Goal: Information Seeking & Learning: Learn about a topic

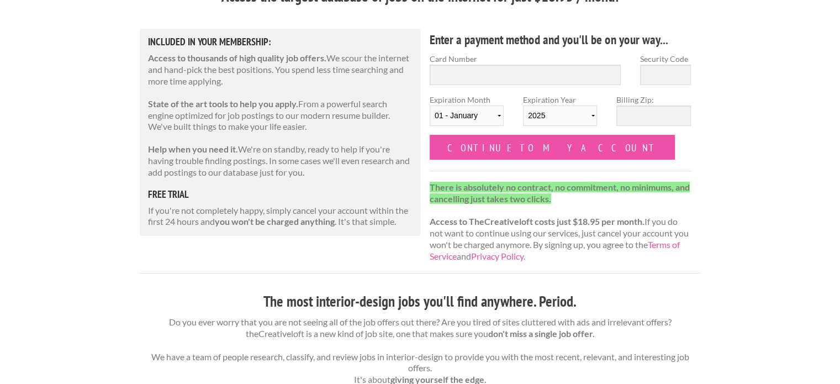
scroll to position [123, 0]
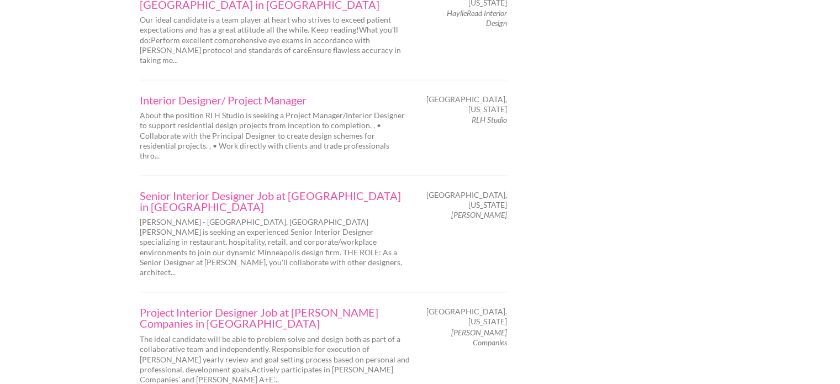
scroll to position [1770, 0]
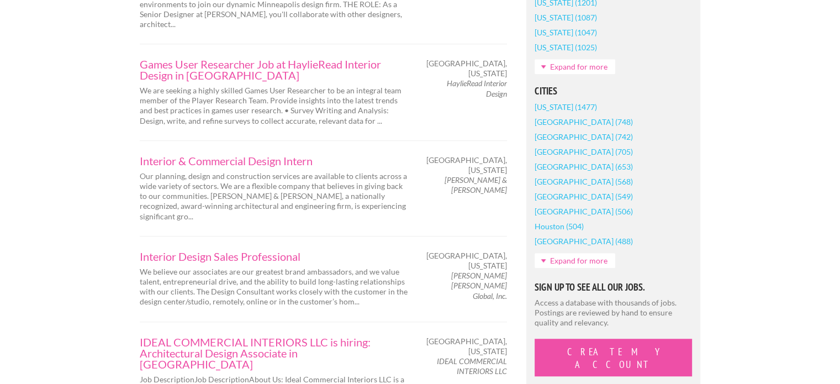
scroll to position [874, 0]
click at [378, 236] on div "Interior Design Sales Professional We believe our associates are our greatest b…" at bounding box center [323, 279] width 367 height 86
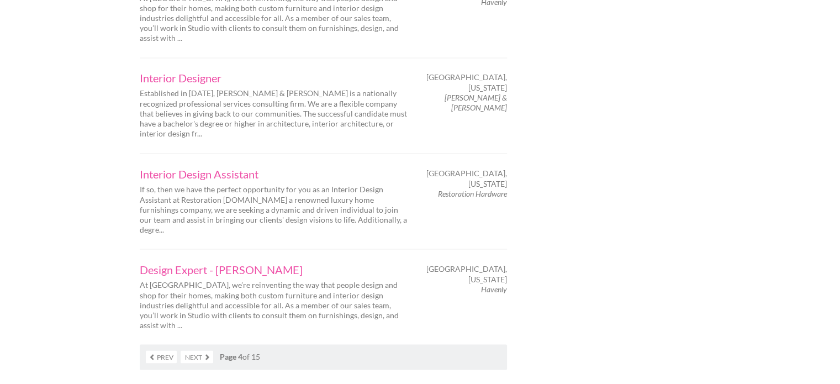
scroll to position [1927, 0]
click at [207, 349] on link "Next" at bounding box center [197, 355] width 33 height 13
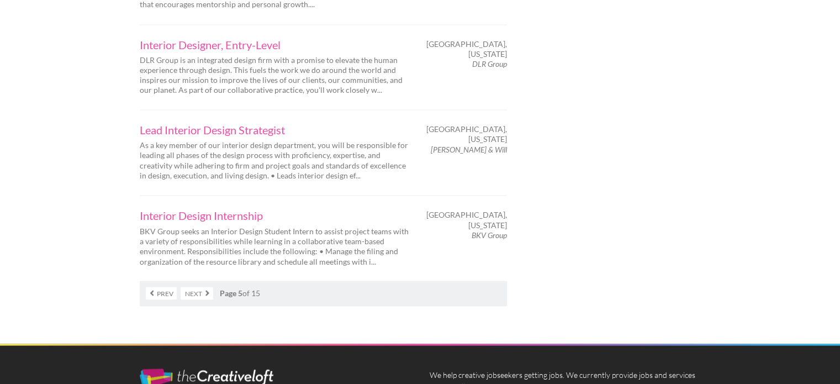
scroll to position [1881, 0]
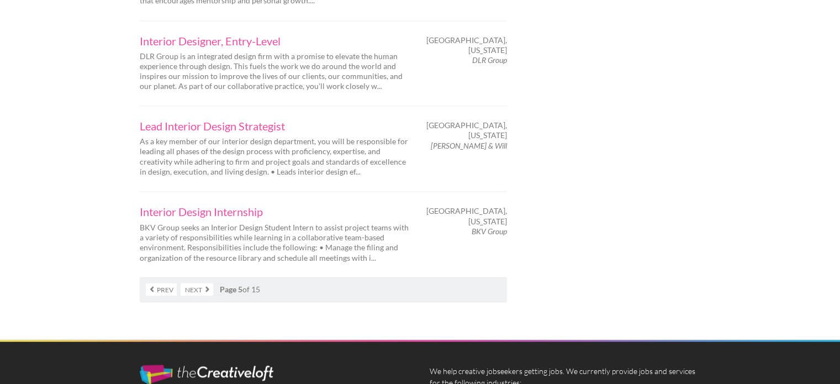
click at [199, 283] on link "Next" at bounding box center [197, 289] width 33 height 13
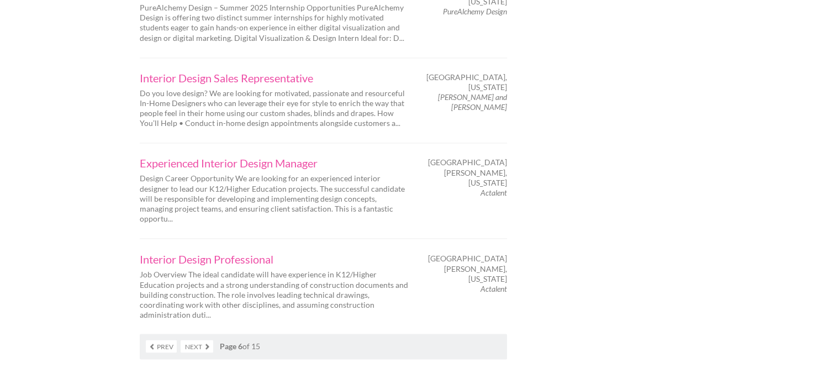
scroll to position [1854, 0]
click at [198, 339] on link "Next" at bounding box center [197, 345] width 33 height 13
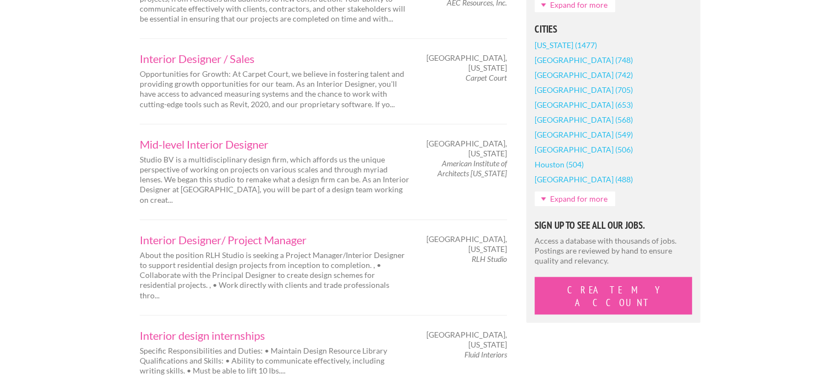
scroll to position [936, 0]
click at [410, 240] on div "Interior Designer/ Project Manager About the position RLH Studio is seeking a P…" at bounding box center [323, 267] width 367 height 96
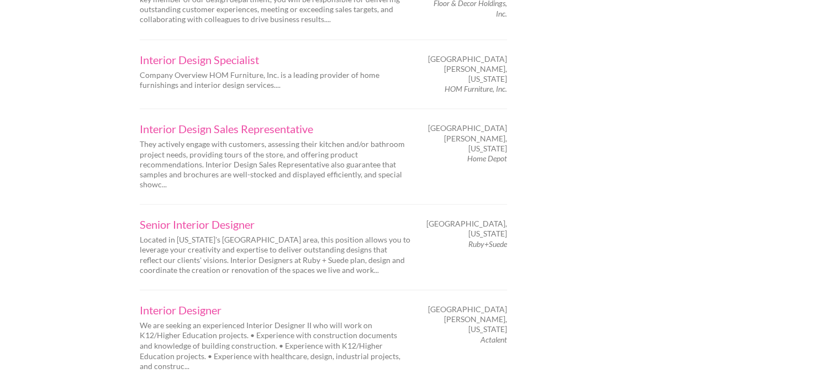
scroll to position [1757, 0]
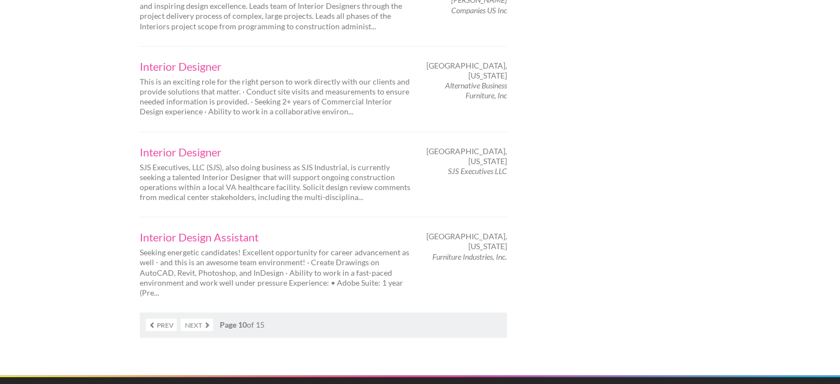
scroll to position [1783, 0]
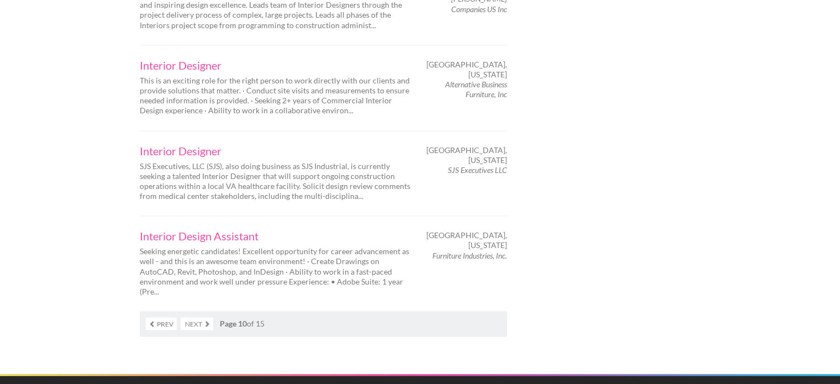
click at [201, 317] on link "Next" at bounding box center [197, 323] width 33 height 13
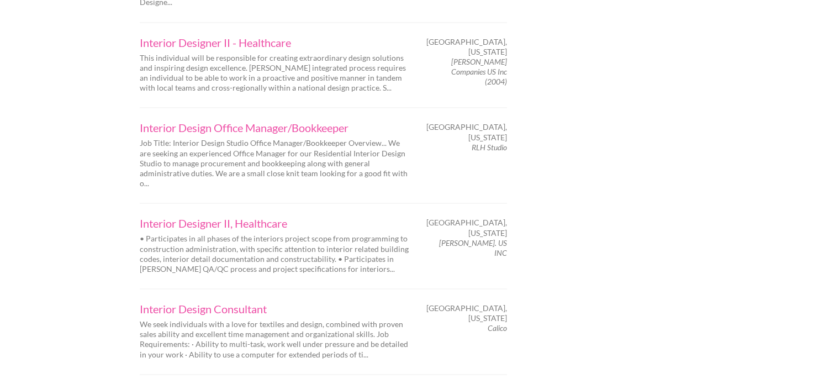
scroll to position [1634, 0]
click at [364, 217] on link "Interior Designer II, Healthcare" at bounding box center [275, 222] width 271 height 11
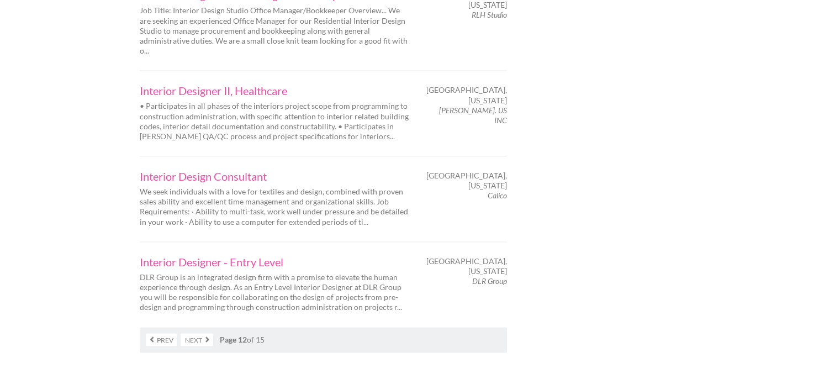
scroll to position [1766, 0]
click at [189, 332] on link "Next" at bounding box center [197, 338] width 33 height 13
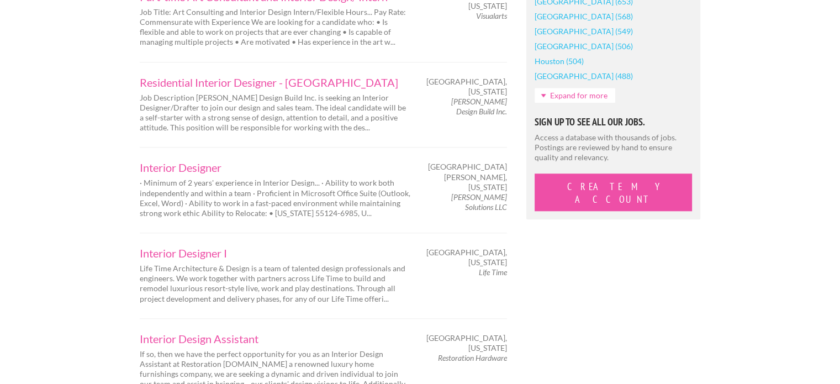
scroll to position [1040, 0]
click at [812, 120] on div "Employers My Account Log Out The Creative Loft Search Jobs Browse Jobs Get Help…" at bounding box center [420, 133] width 840 height 2346
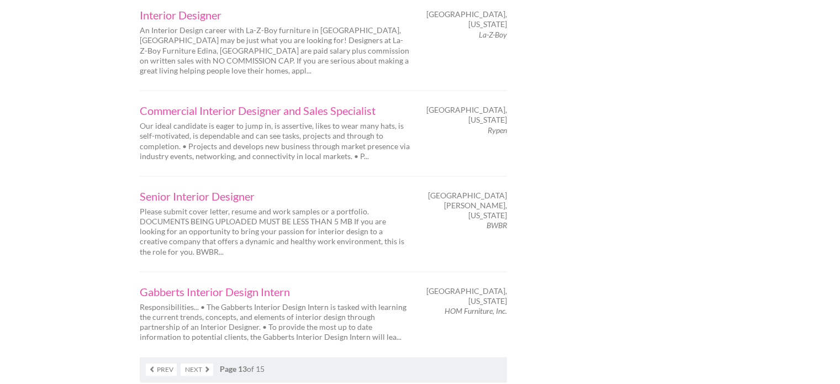
scroll to position [1725, 0]
click at [204, 363] on link "Next" at bounding box center [197, 369] width 33 height 13
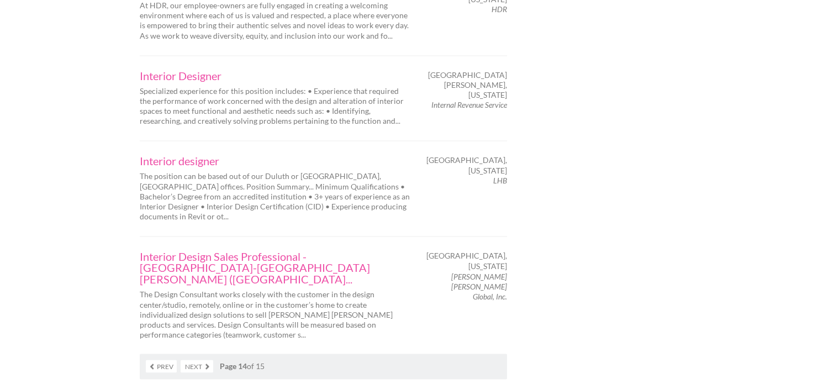
scroll to position [1823, 0]
click at [197, 359] on link "Next" at bounding box center [197, 365] width 33 height 13
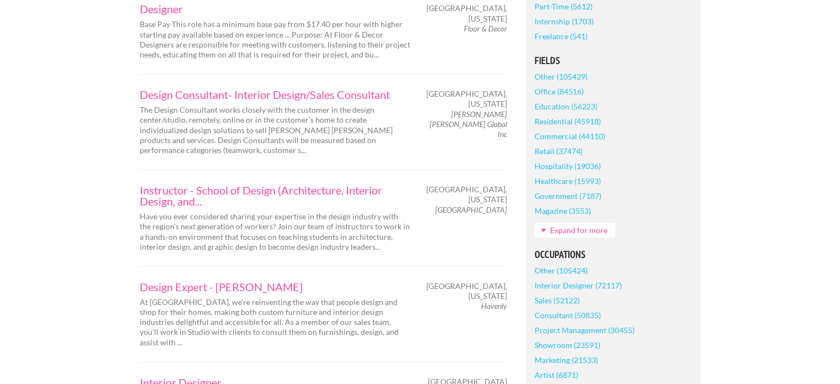
scroll to position [325, 0]
click at [565, 227] on link "Expand for more" at bounding box center [574, 228] width 81 height 15
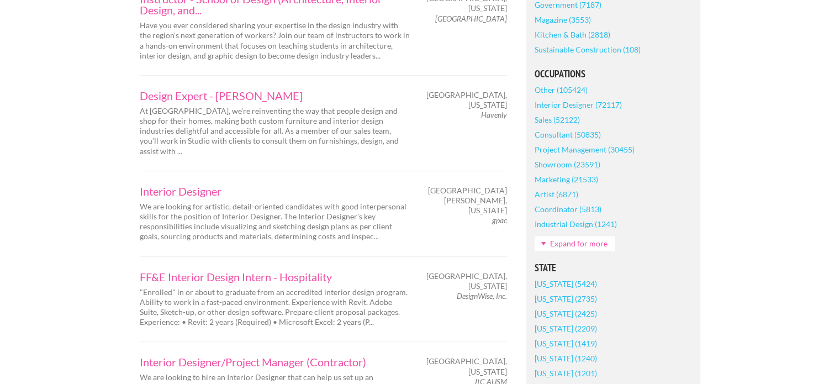
scroll to position [515, 0]
click at [563, 236] on link "Expand for more" at bounding box center [574, 243] width 81 height 15
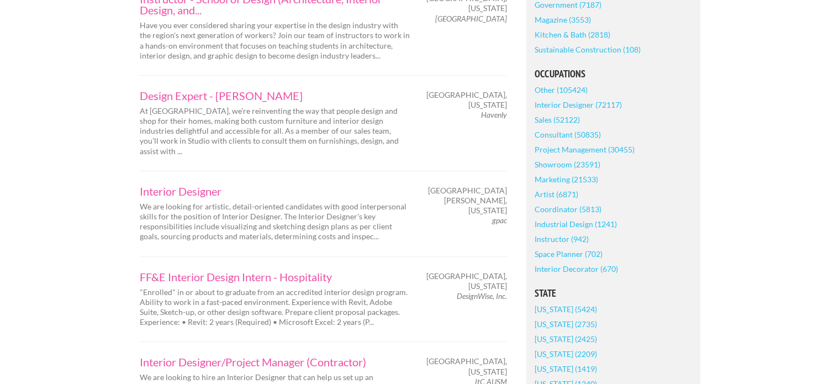
click at [566, 271] on link "Interior Decorator (670)" at bounding box center [575, 268] width 83 height 15
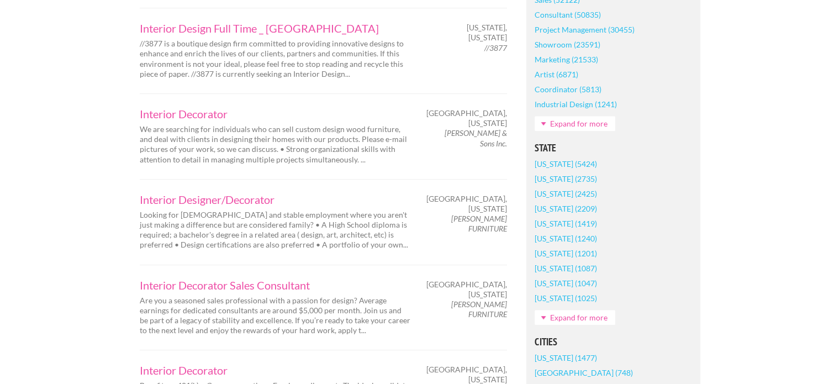
scroll to position [583, 0]
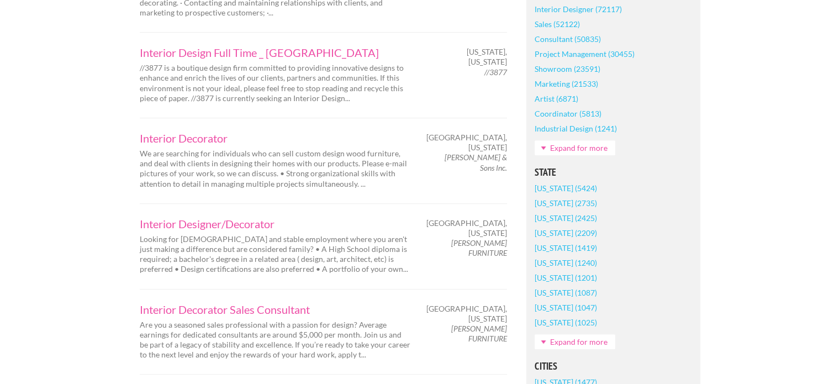
click at [568, 145] on link "Expand for more" at bounding box center [574, 147] width 81 height 15
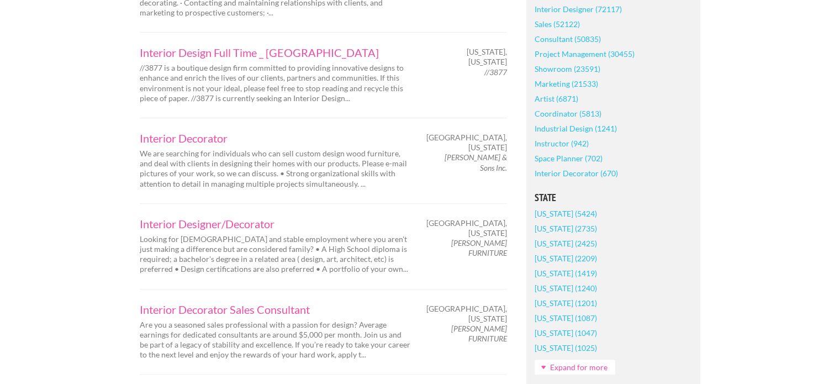
click at [560, 160] on link "Space Planner (702)" at bounding box center [568, 158] width 68 height 15
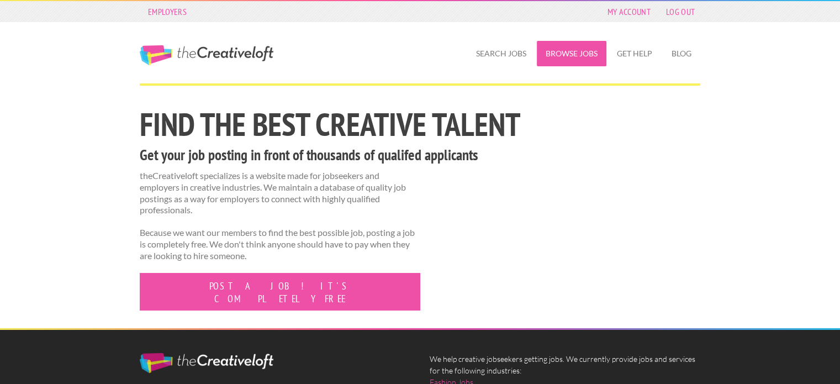
click at [566, 59] on link "Browse Jobs" at bounding box center [572, 53] width 70 height 25
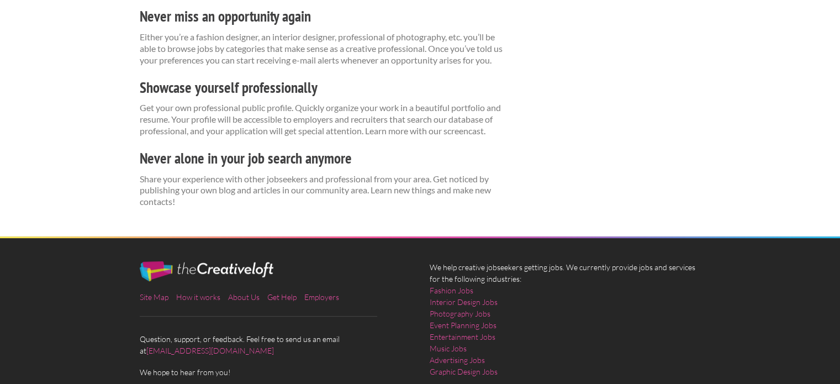
scroll to position [358, 0]
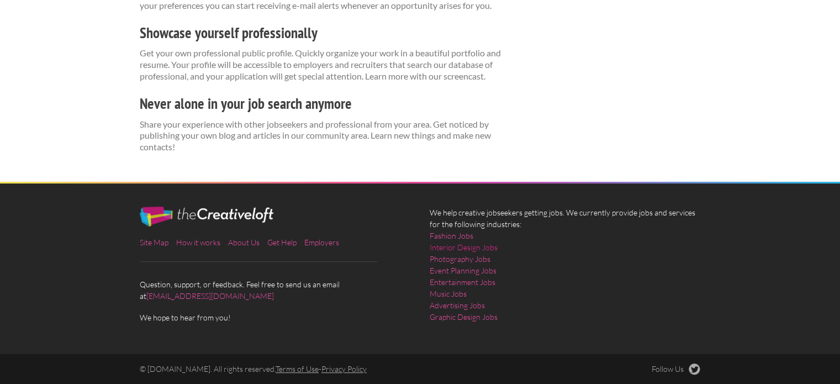
click at [458, 247] on link "Interior Design Jobs" at bounding box center [463, 247] width 68 height 12
